Goal: Task Accomplishment & Management: Use online tool/utility

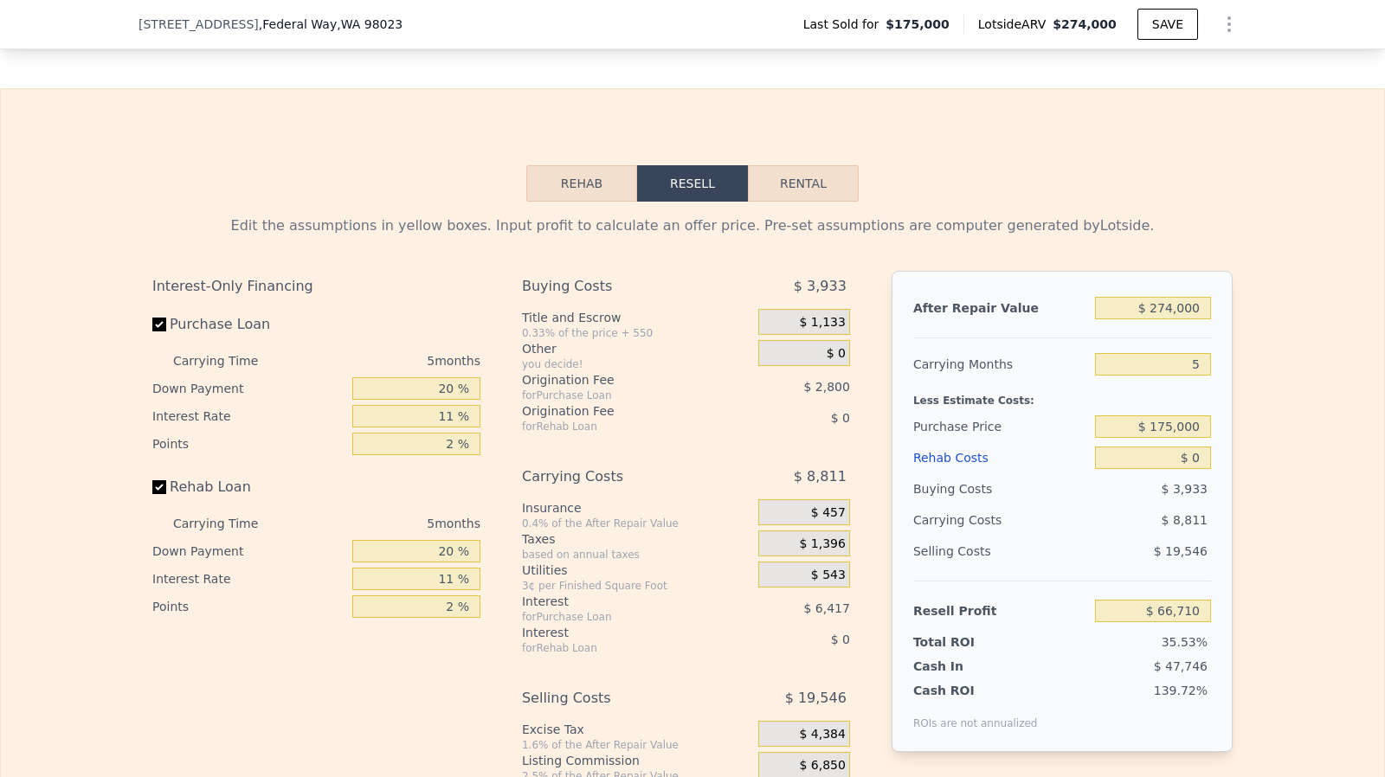
scroll to position [2498, 0]
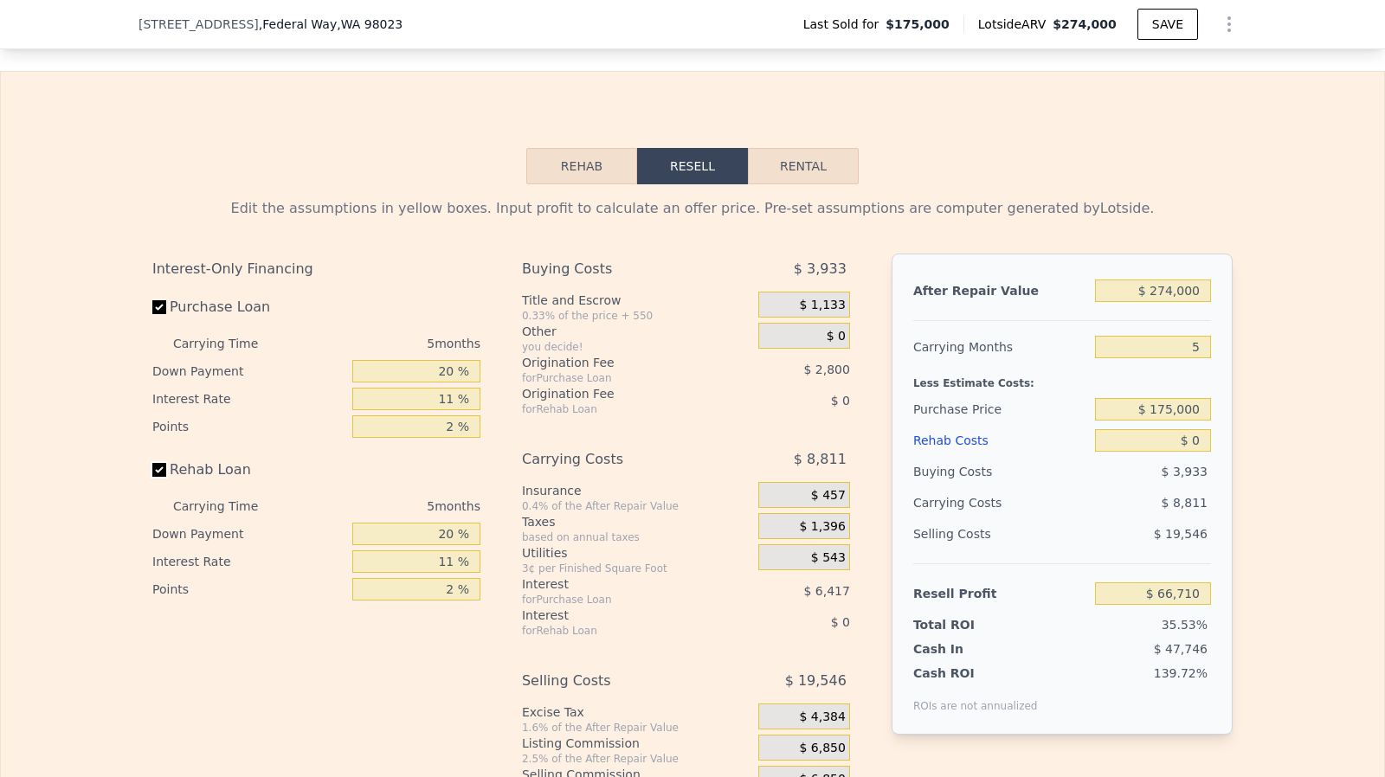
click at [152, 477] on input "Rehab Loan" at bounding box center [159, 470] width 14 height 14
checkbox input "false"
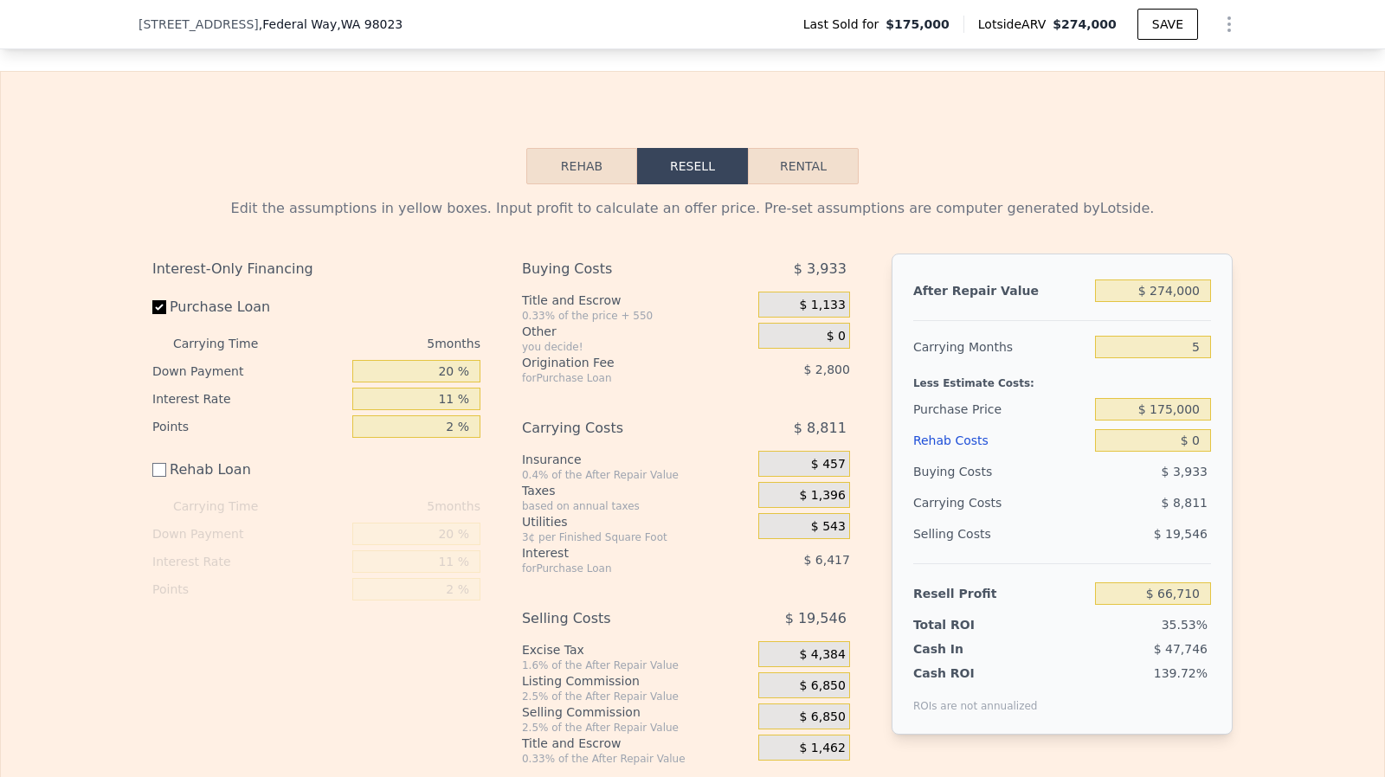
click at [1181, 306] on div "$ 274,000" at bounding box center [1153, 290] width 116 height 31
click at [1186, 302] on input "$ 274,000" at bounding box center [1153, 291] width 116 height 23
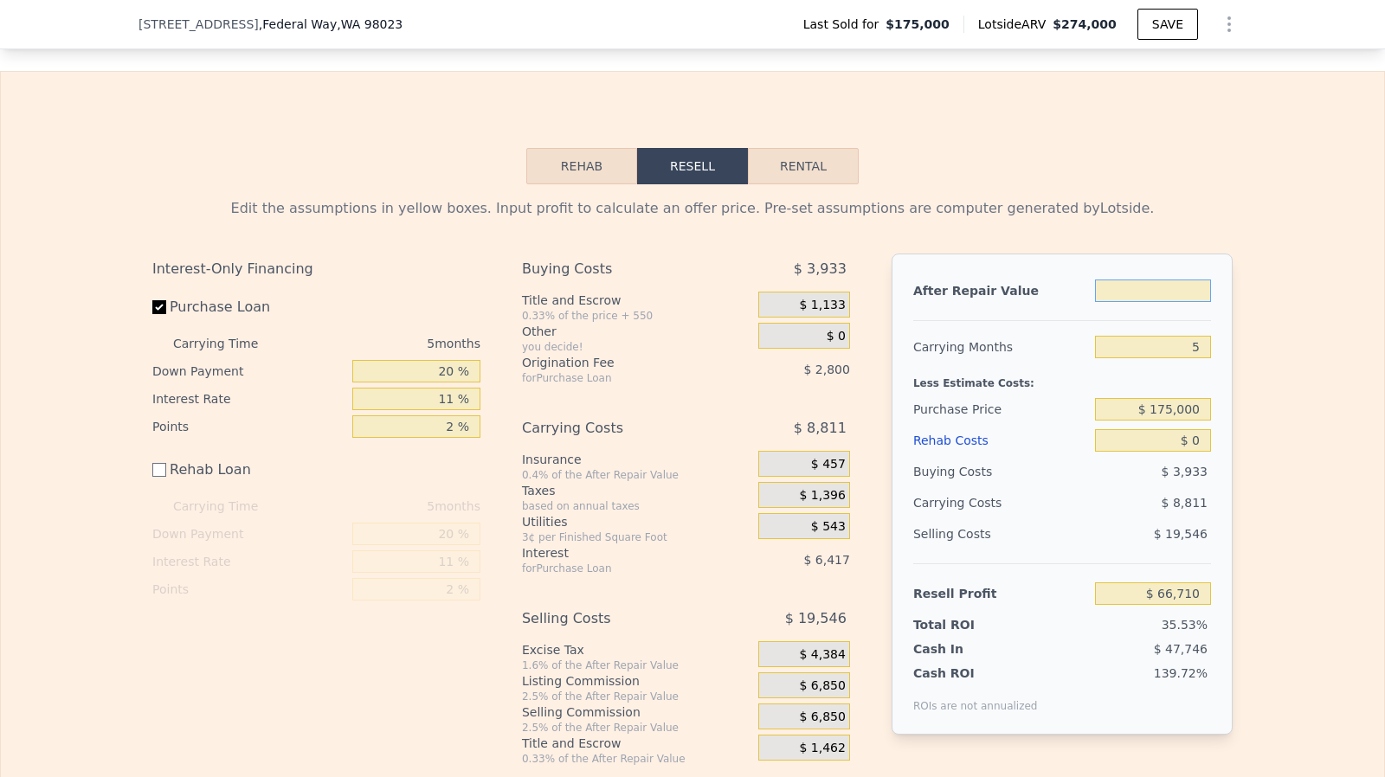
type input "$ 2"
type input "-$ 187,835"
type input "$ 27"
type input "-$ 187,812"
type input "$ 2,750"
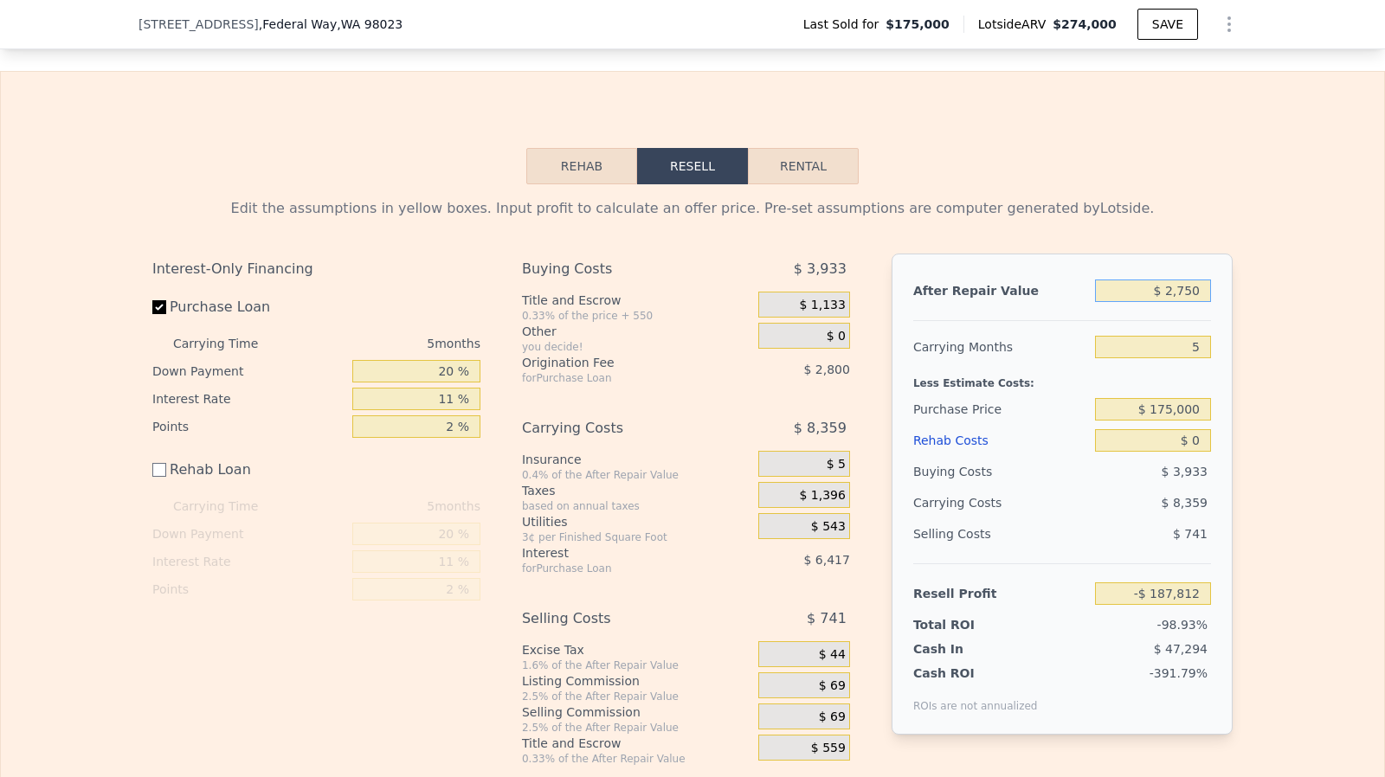
type input "-$ 185,283"
type input "$ 275,000"
type input "$ 67,639"
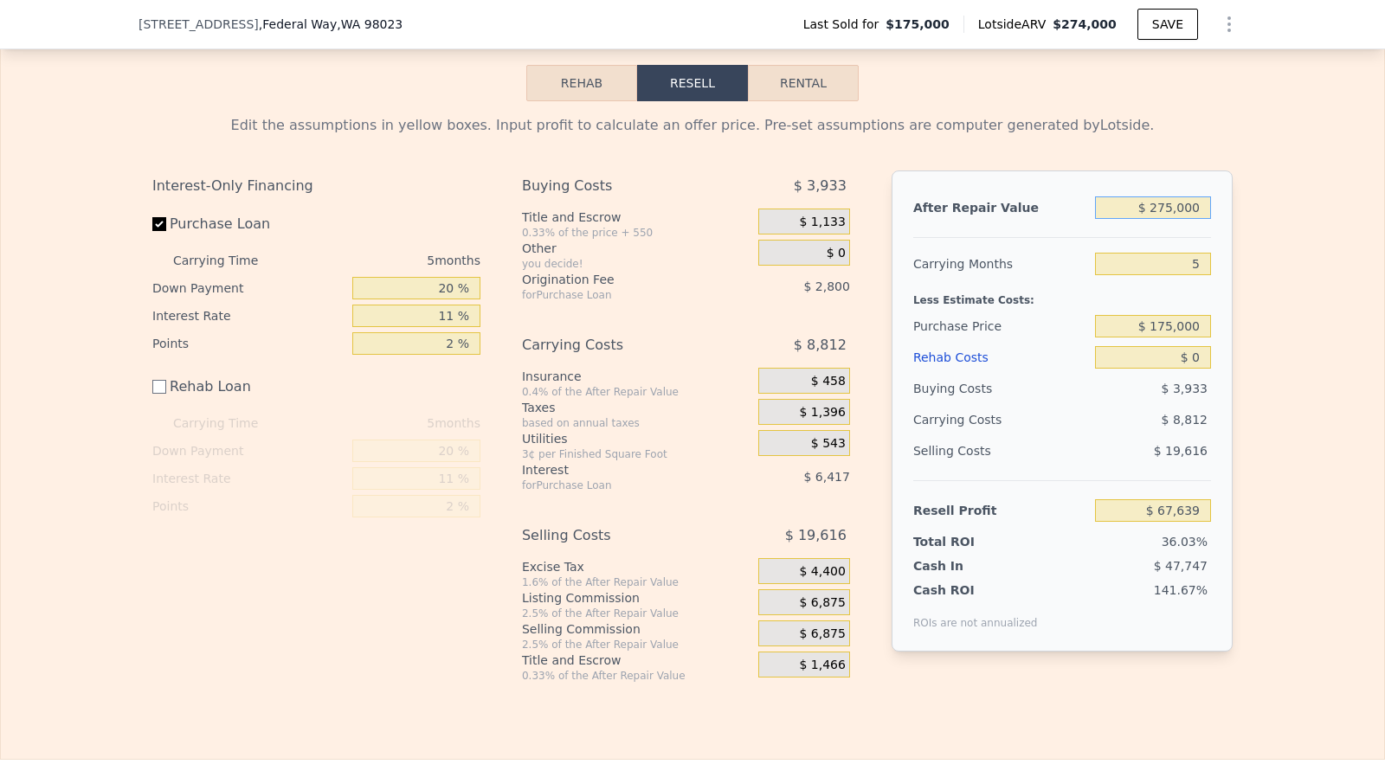
scroll to position [2581, 0]
type input "$ 275,000"
click at [829, 611] on span "$ 6,875" at bounding box center [822, 604] width 46 height 16
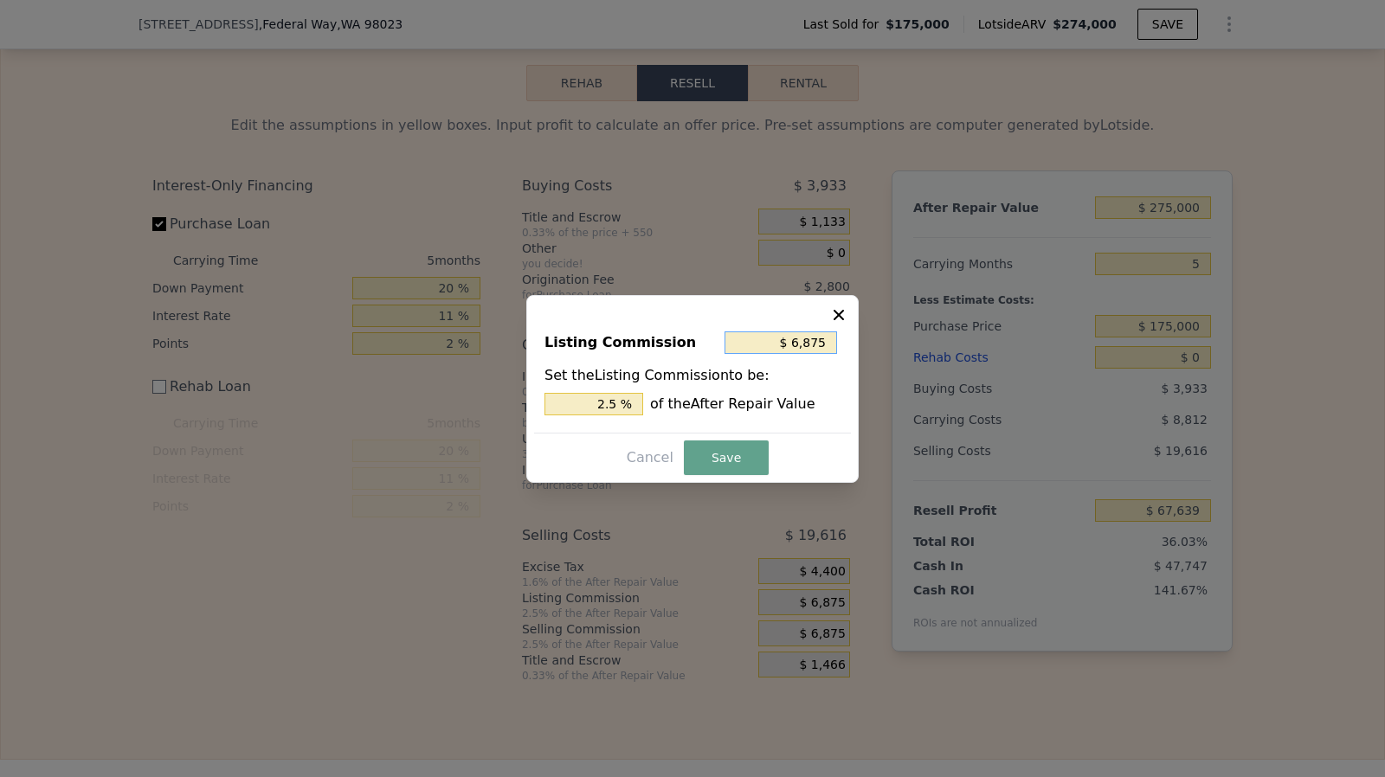
click at [829, 344] on input "$ 6,875" at bounding box center [780, 343] width 113 height 23
type input "$ 5"
type input "0.002 %"
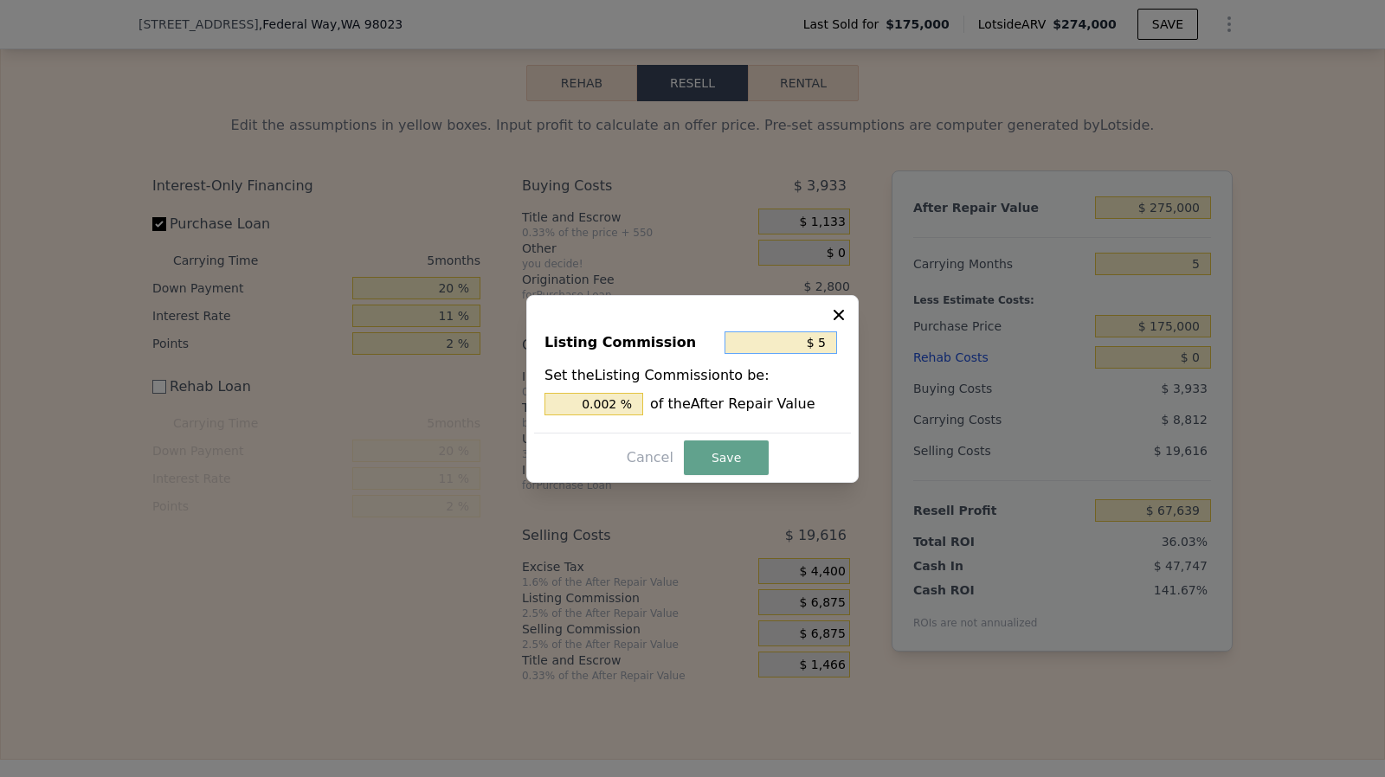
type input "$ 50"
type input "0.018 %"
type input "$ 500"
type input "0.182 %"
type input "$ 5,000"
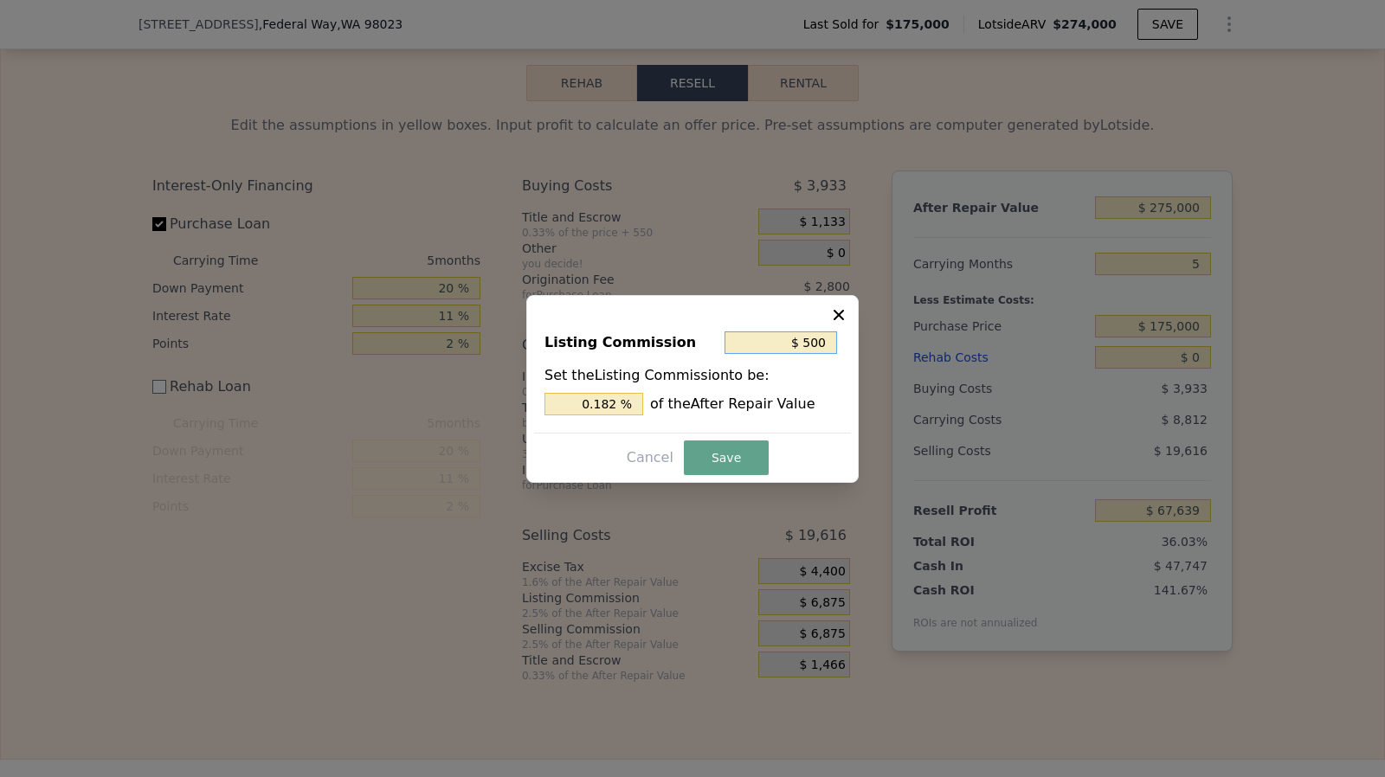
type input "1.818 %"
type input "$ 5,000"
click at [729, 460] on button "Save" at bounding box center [726, 458] width 85 height 35
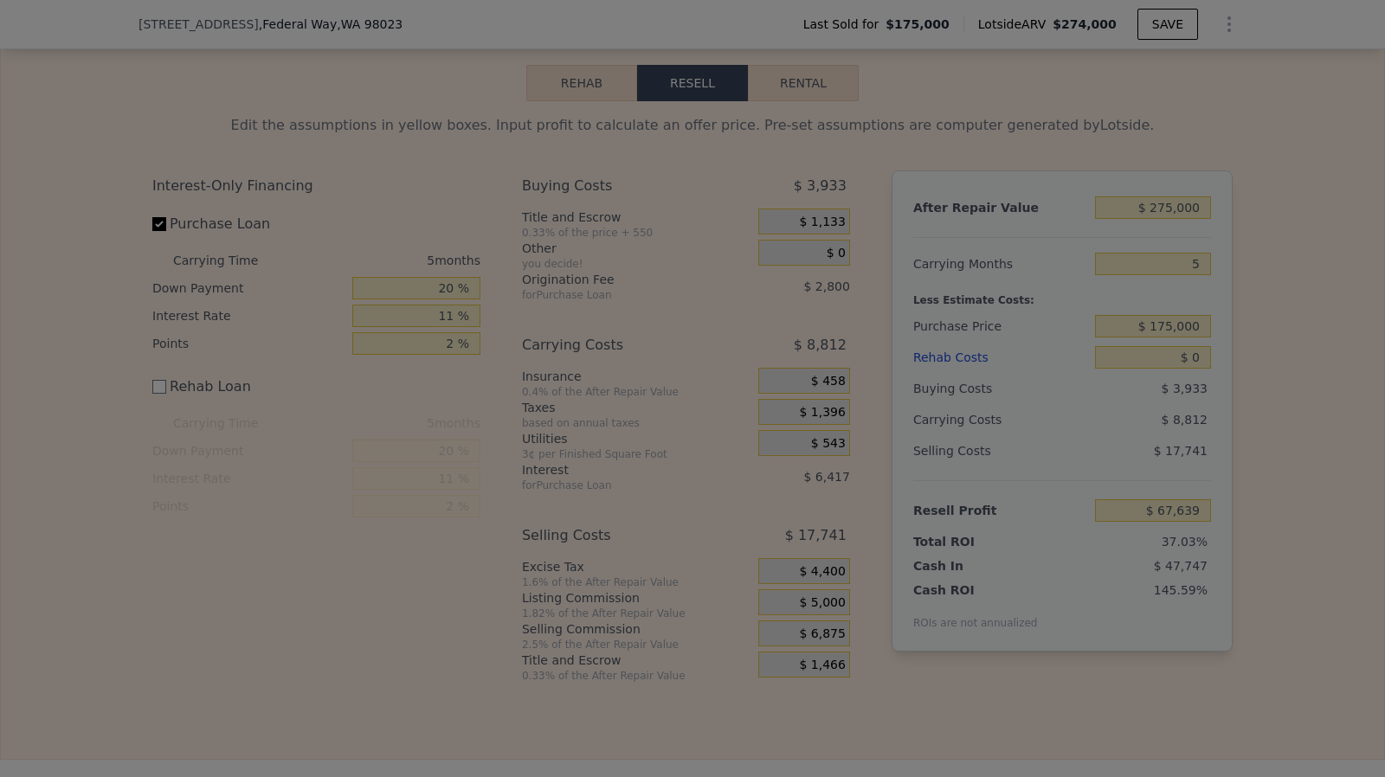
type input "$ 69,514"
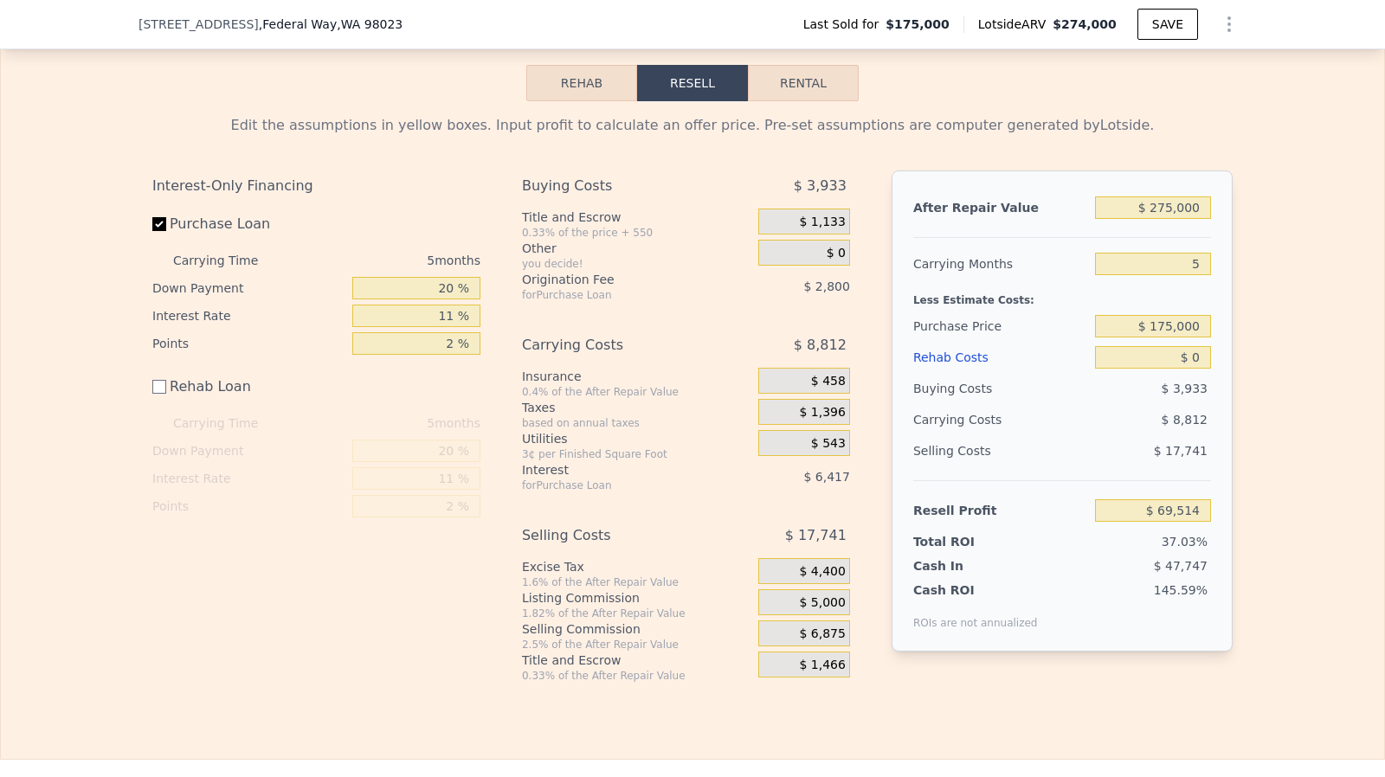
click at [1208, 381] on div "After Repair Value $ 275,000 Carrying Months 5 Less Estimate Costs: Purchase Pr…" at bounding box center [1062, 411] width 341 height 481
click at [1198, 368] on input "$ 0" at bounding box center [1153, 357] width 116 height 23
type input "$ 1"
type input "$ 69,513"
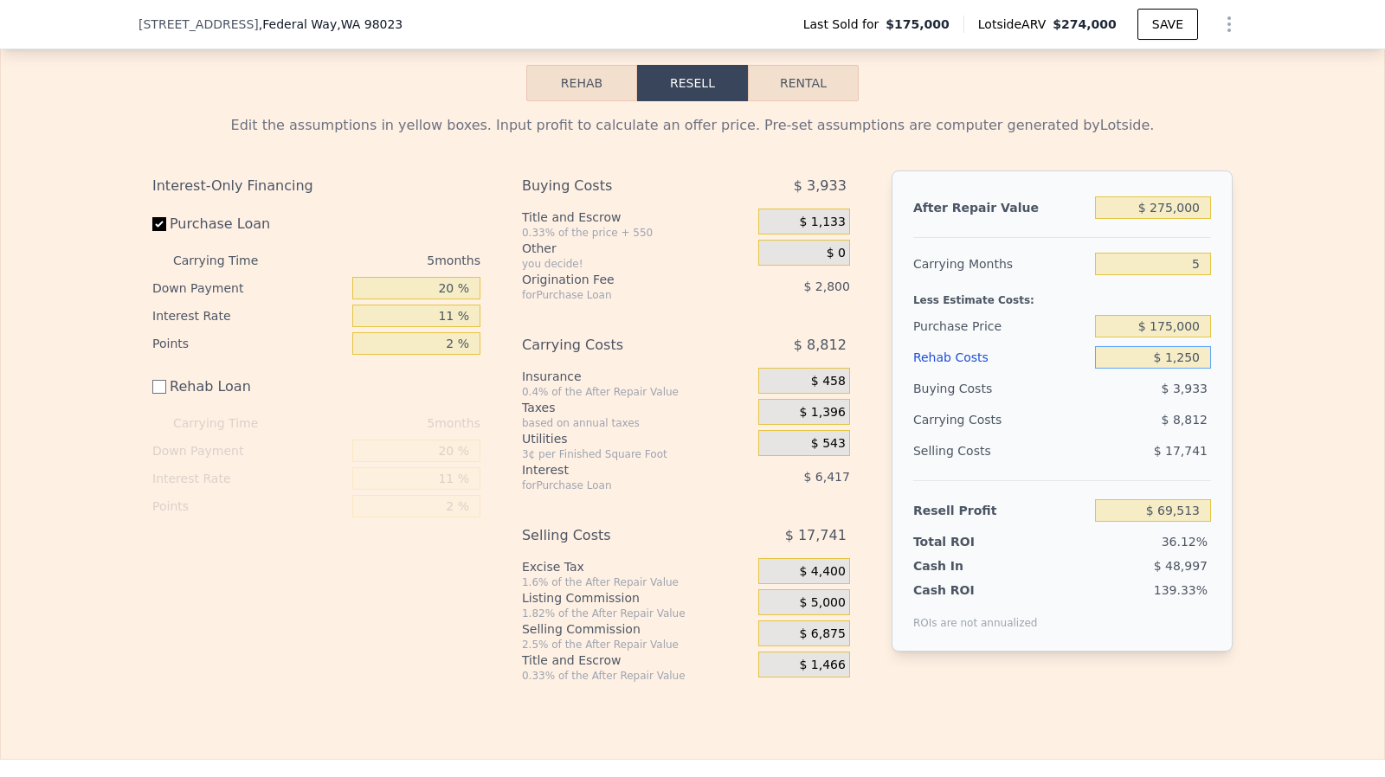
type input "$ 12,500"
type input "$ 57,014"
type input "$ 12,500"
click at [1183, 338] on input "$ 175,000" at bounding box center [1153, 326] width 116 height 23
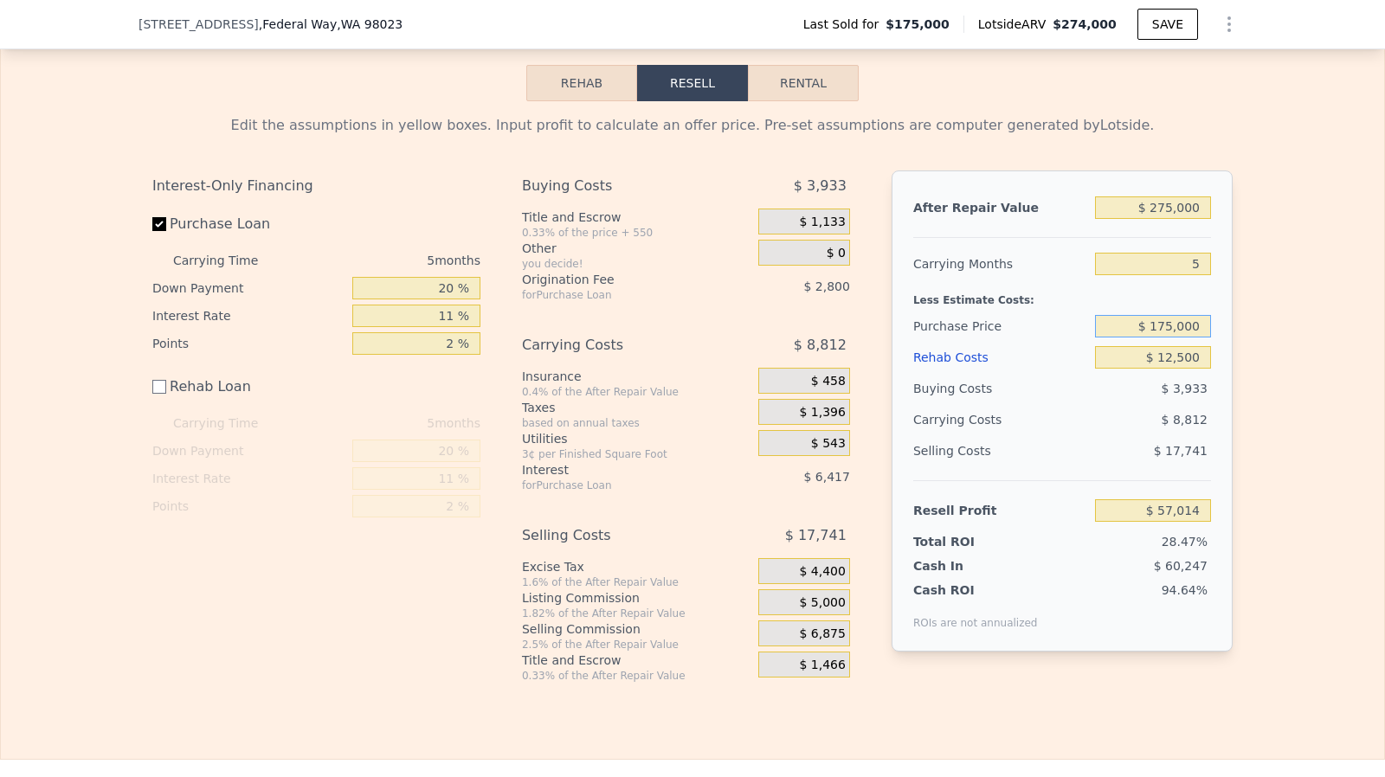
click at [1183, 338] on input "$ 175,000" at bounding box center [1153, 326] width 116 height 23
type input "$ 185,000"
click at [1179, 369] on input "$ 12,500" at bounding box center [1153, 357] width 116 height 23
type input "$ 46,451"
click at [827, 580] on span "$ 4,400" at bounding box center [822, 572] width 46 height 16
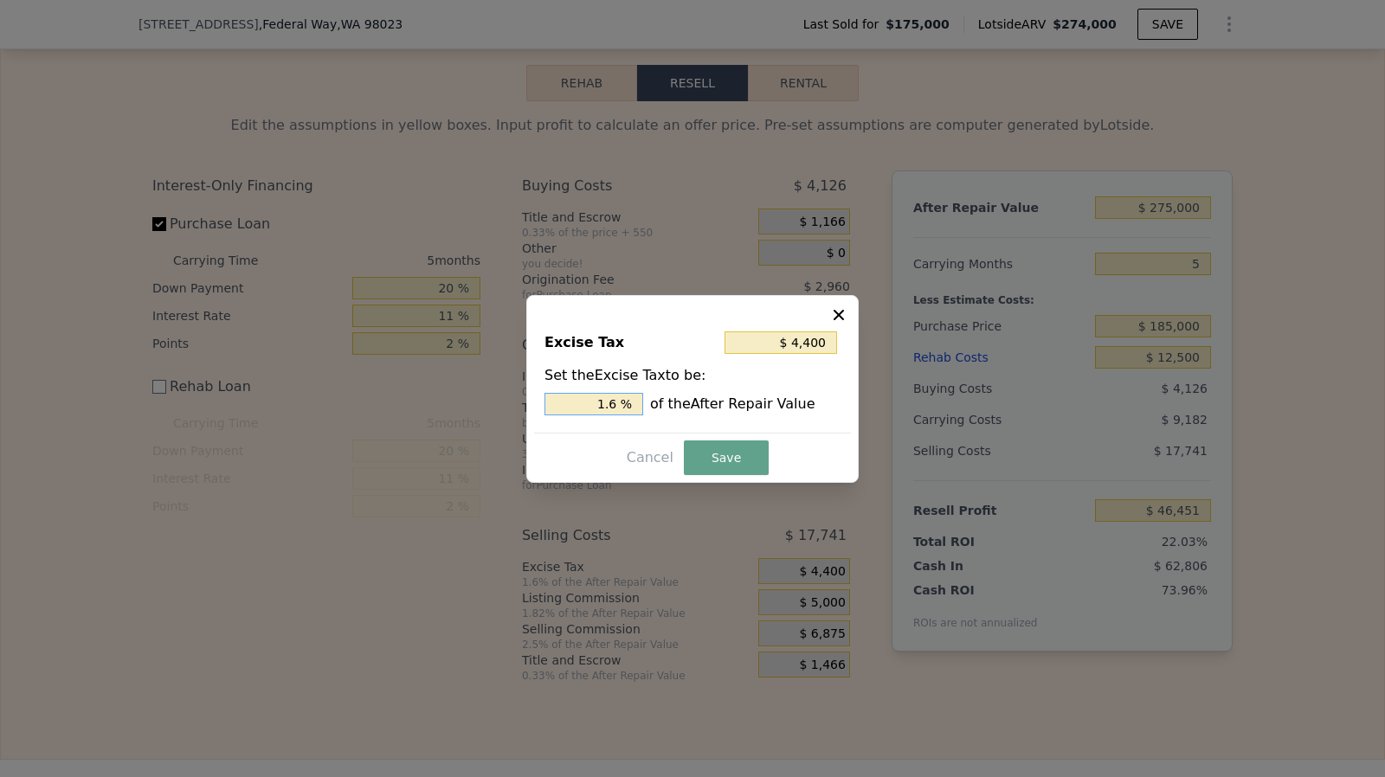
click at [620, 405] on input "1.6 %" at bounding box center [593, 404] width 99 height 23
type input "$ 2,750"
type input "1 %"
type input "$ 0"
type input "0 %"
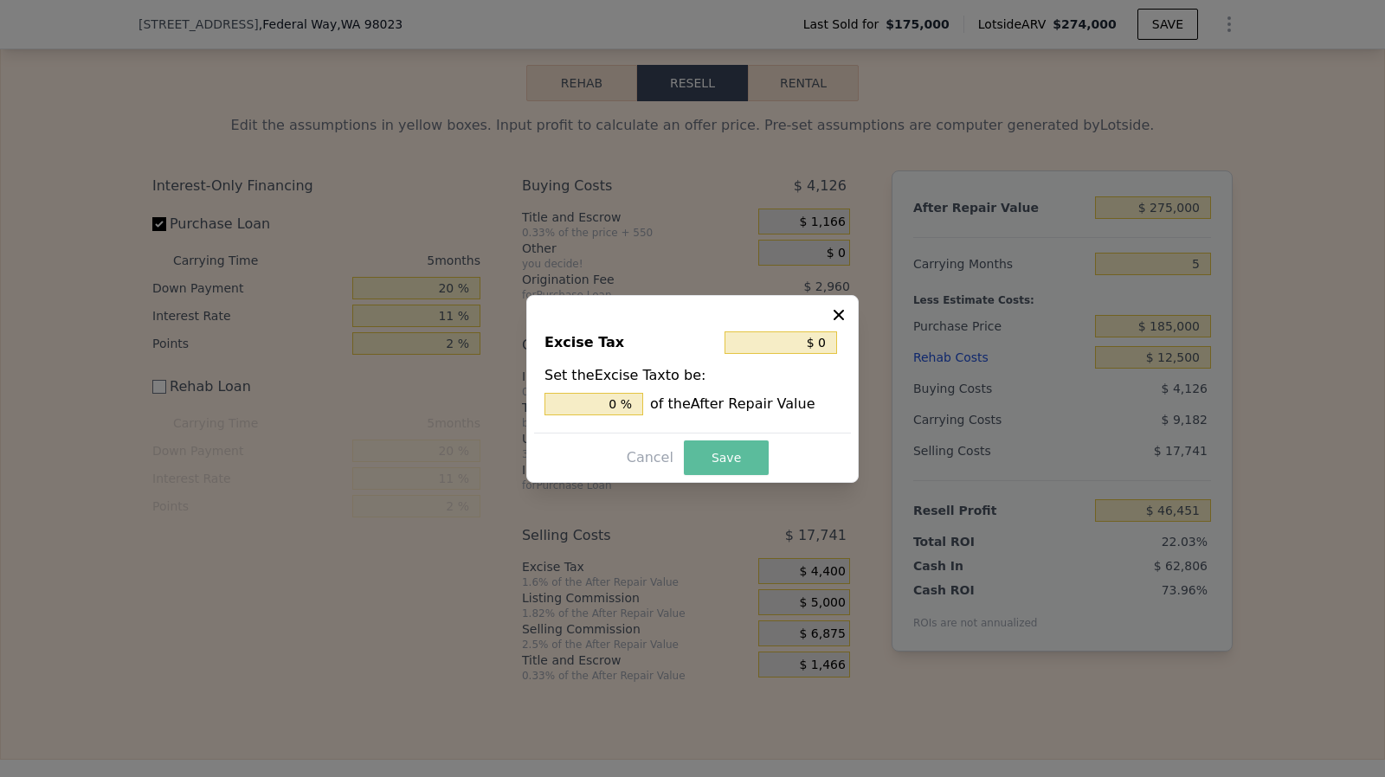
click at [731, 447] on button "Save" at bounding box center [726, 458] width 85 height 35
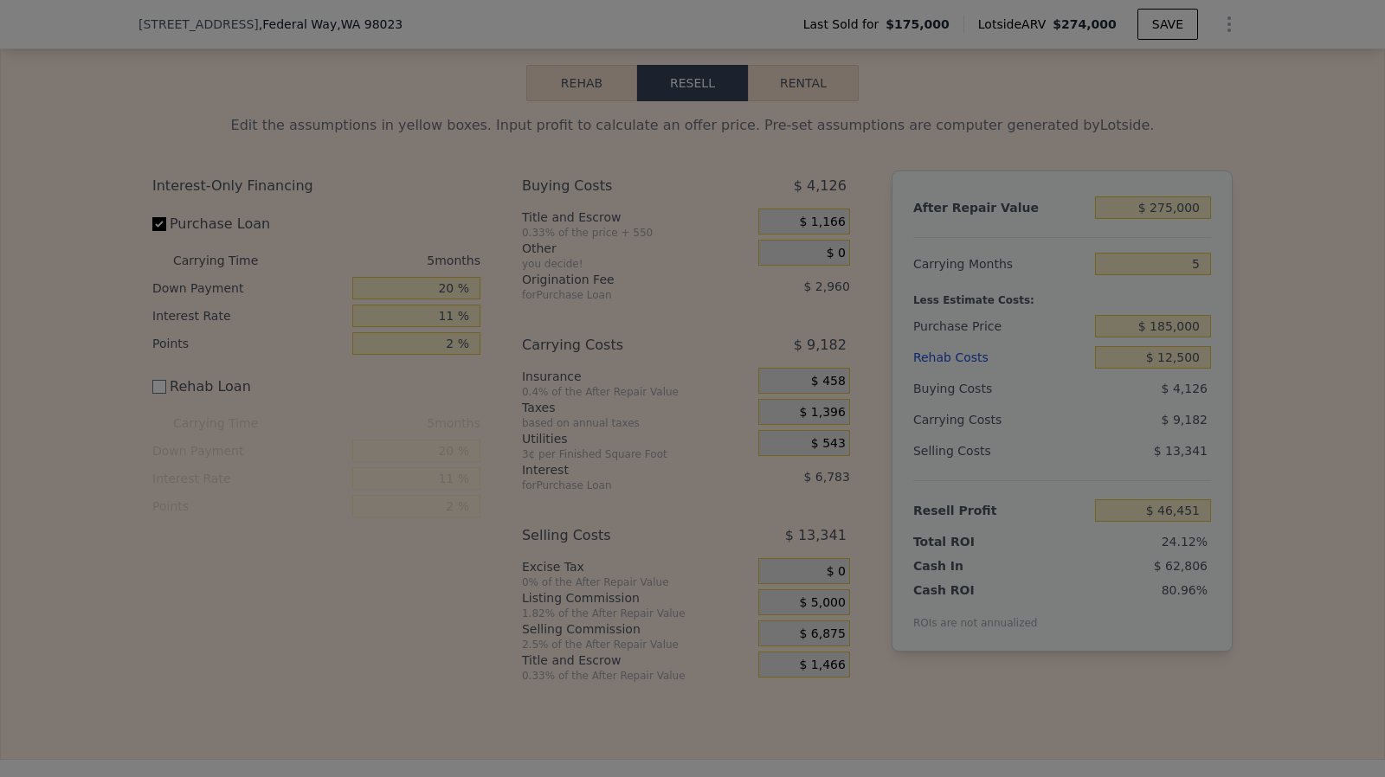
type input "$ 50,851"
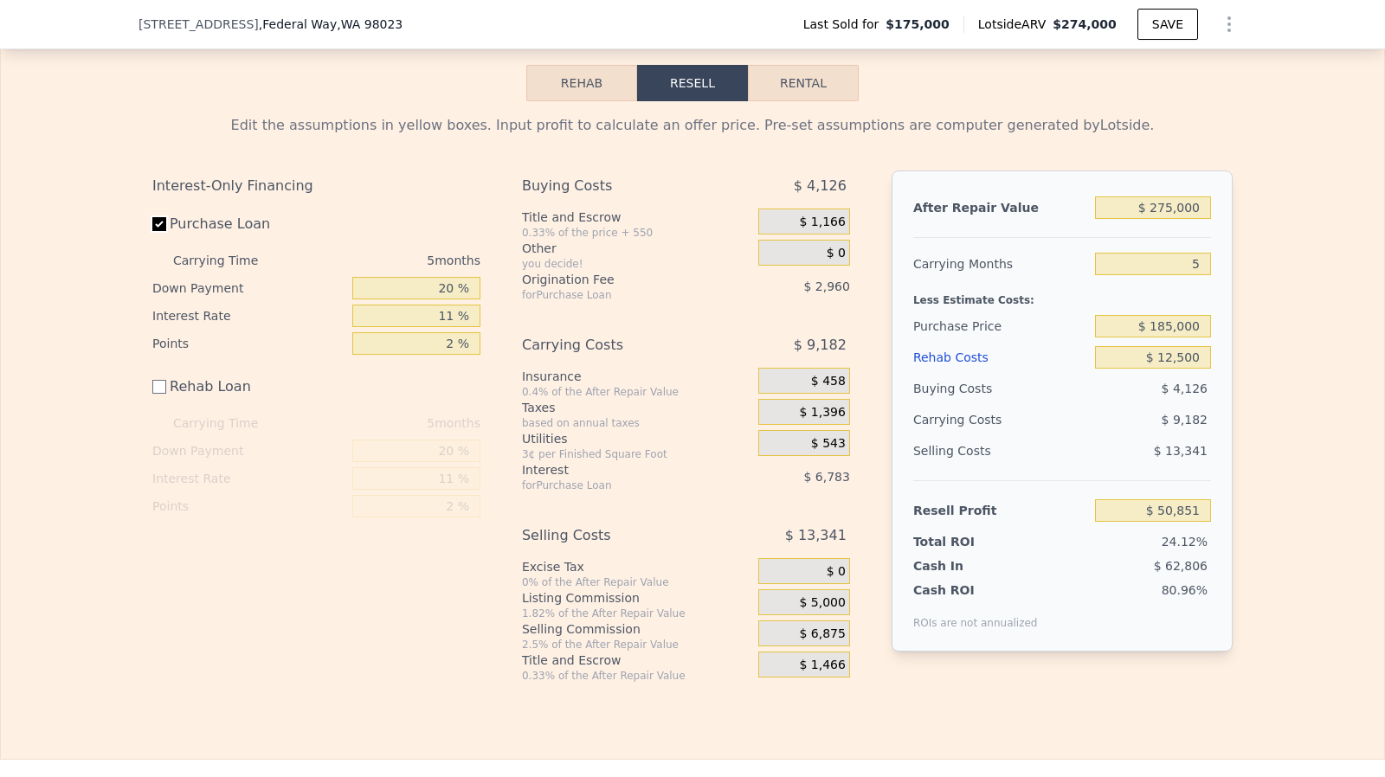
click at [154, 231] on input "Purchase Loan" at bounding box center [159, 224] width 14 height 14
checkbox input "false"
type input "$ 60,596"
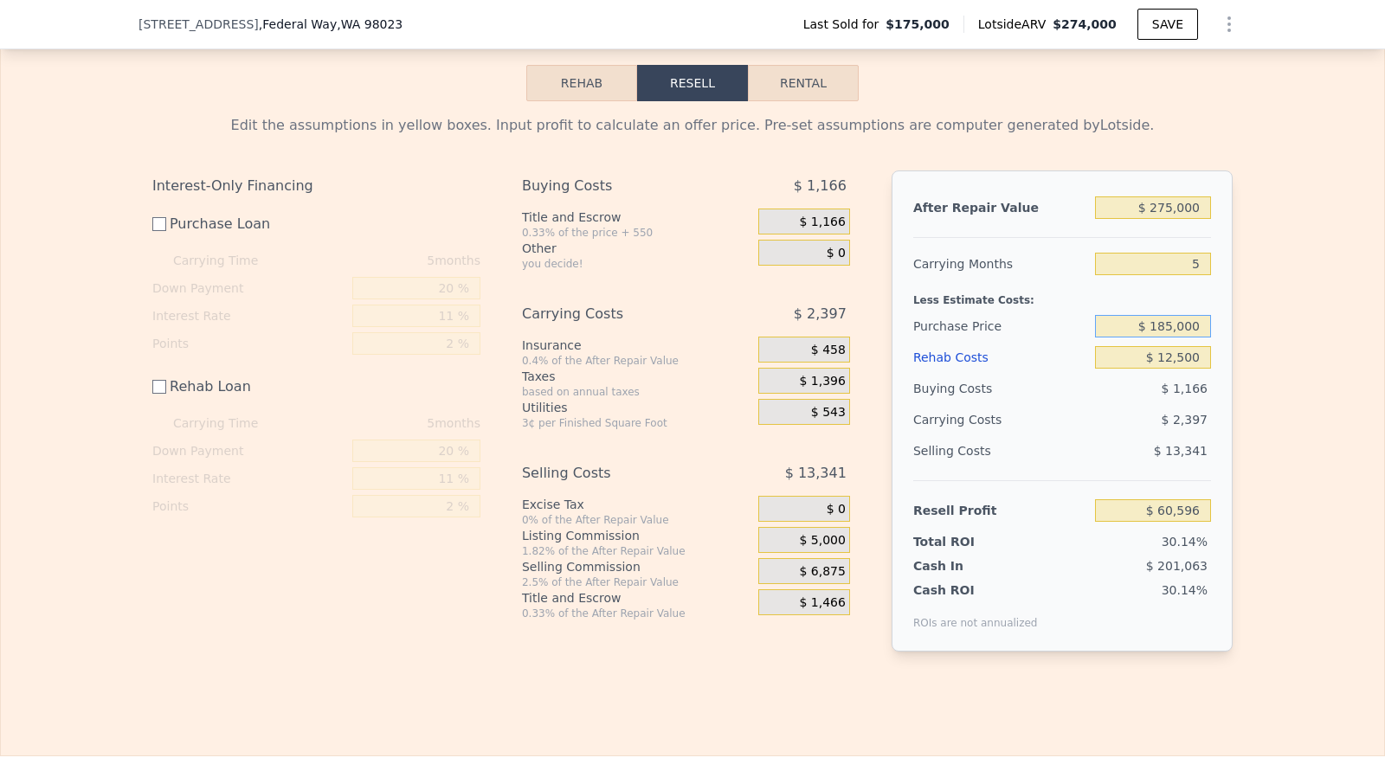
click at [1178, 334] on input "$ 185,000" at bounding box center [1153, 326] width 116 height 23
click at [1172, 369] on input "$ 12,500" at bounding box center [1153, 357] width 116 height 23
click at [1180, 333] on input "$ 185,000" at bounding box center [1153, 326] width 116 height 23
click at [1172, 369] on input "$ 12,500" at bounding box center [1153, 357] width 116 height 23
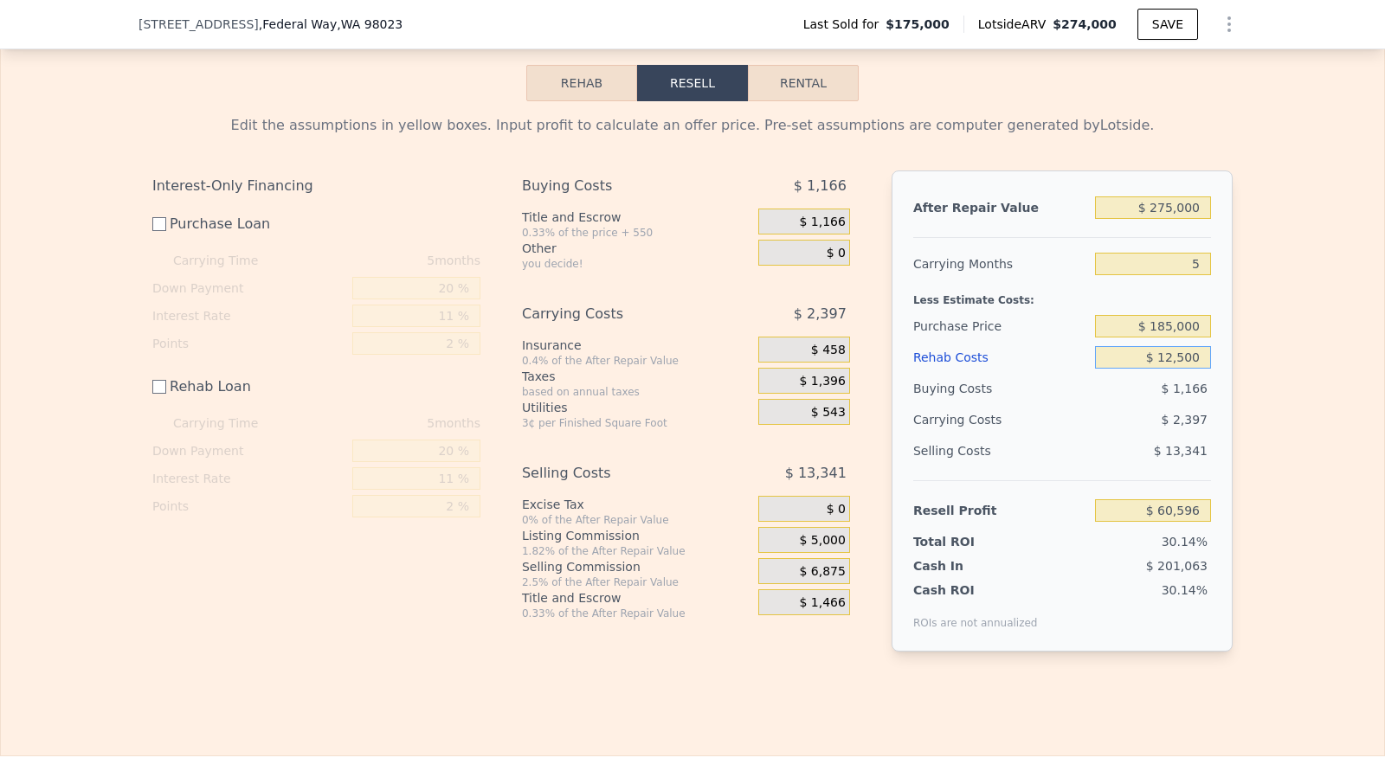
click at [1172, 369] on input "$ 12,500" at bounding box center [1153, 357] width 116 height 23
type input "$ 8"
type input "$ 73,088"
type input "$ 8,500"
type input "$ 64,596"
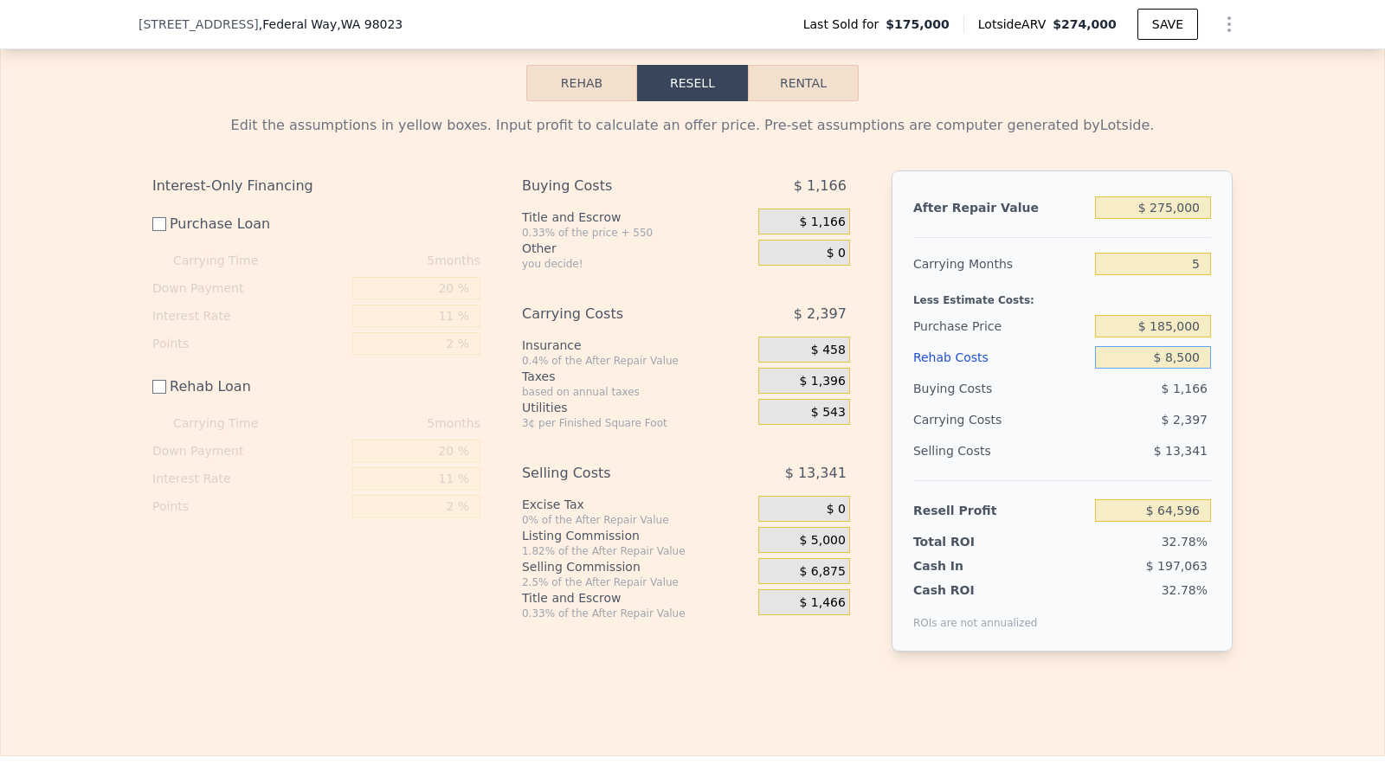
type input "$ 8,500"
click at [1170, 338] on input "$ 185,000" at bounding box center [1153, 326] width 116 height 23
click at [1189, 369] on input "$ 8,500" at bounding box center [1153, 357] width 116 height 23
click at [1191, 337] on input "$ 185,000" at bounding box center [1153, 326] width 116 height 23
